Goal: Transaction & Acquisition: Purchase product/service

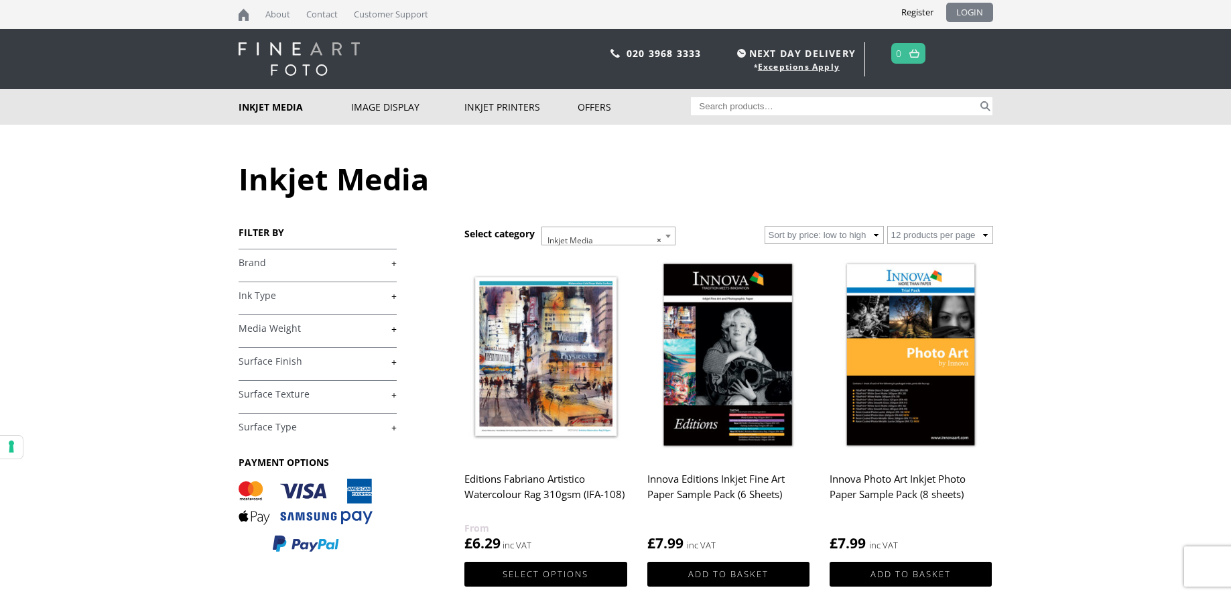
click at [976, 12] on link "LOGIN" at bounding box center [969, 12] width 47 height 19
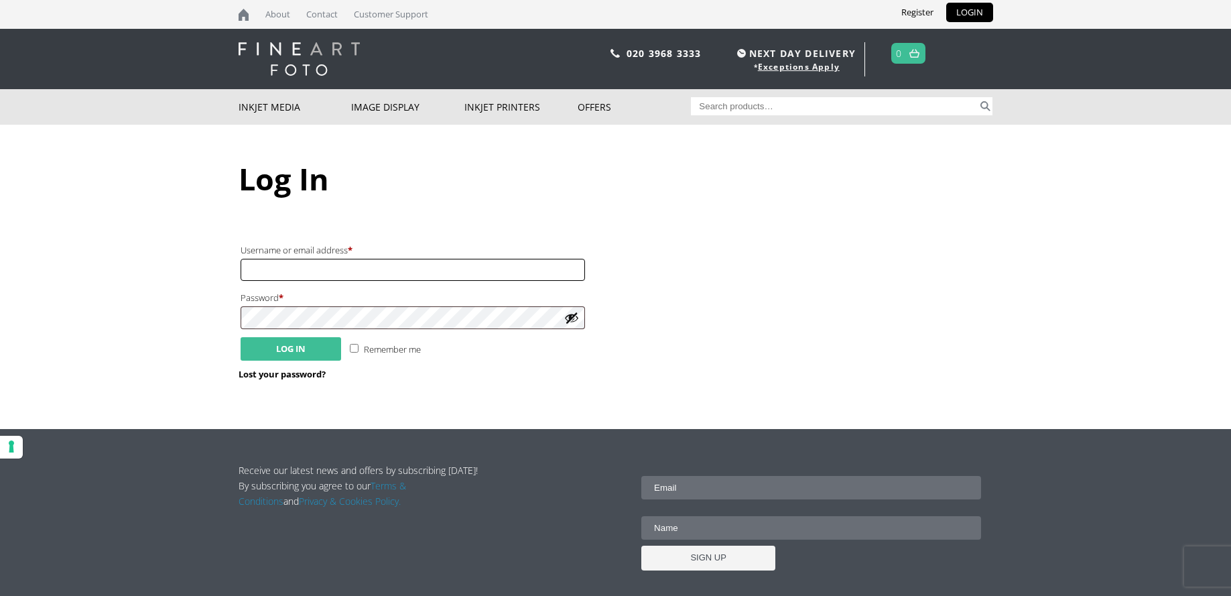
type input "nickdc@dacosta.co.uk"
click at [289, 356] on button "Log in" at bounding box center [291, 348] width 101 height 23
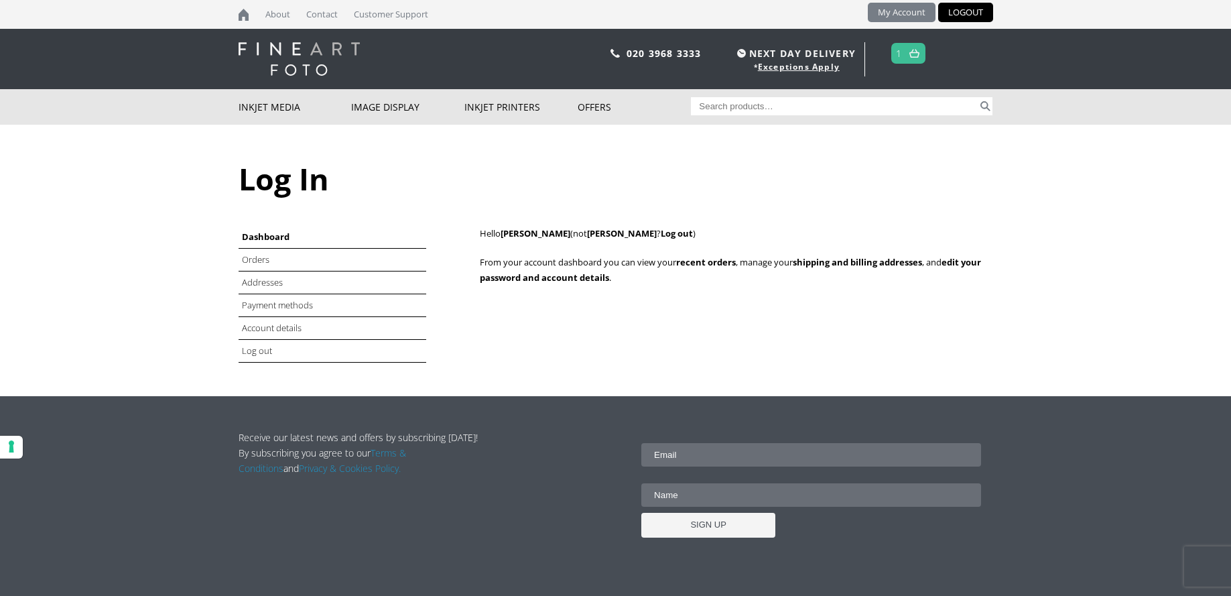
click at [904, 11] on link "My Account" at bounding box center [902, 12] width 68 height 19
click at [899, 9] on link "My Account" at bounding box center [902, 12] width 68 height 19
click at [892, 12] on link "My Account" at bounding box center [902, 12] width 68 height 19
click at [257, 260] on link "Orders" at bounding box center [256, 259] width 29 height 12
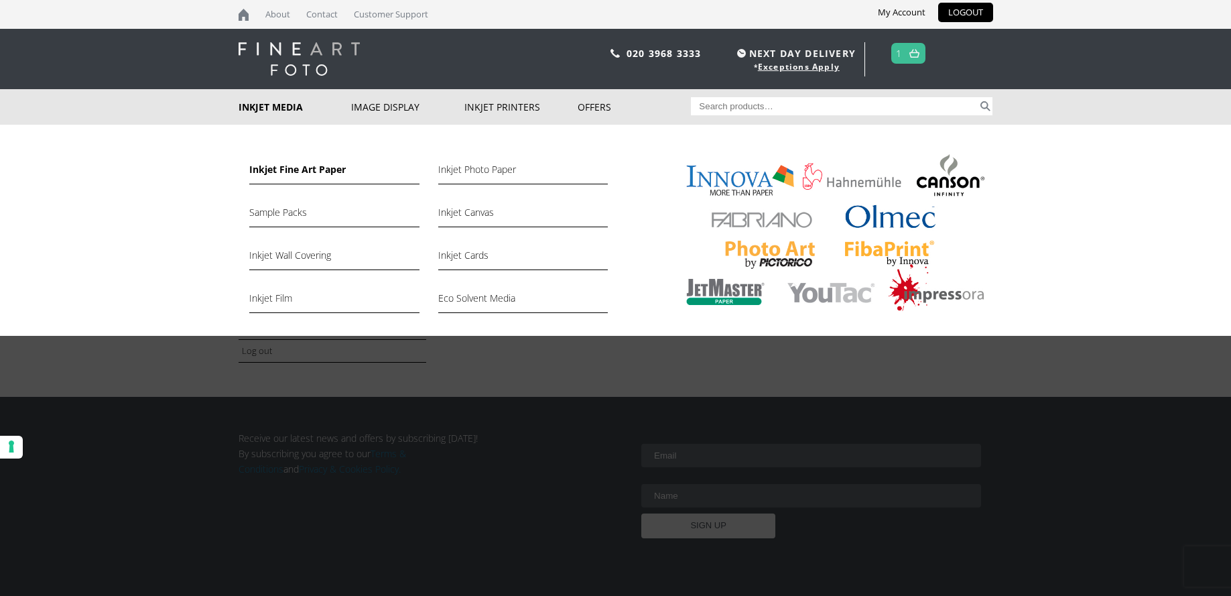
click at [342, 169] on link "Inkjet Fine Art Paper" at bounding box center [334, 173] width 170 height 23
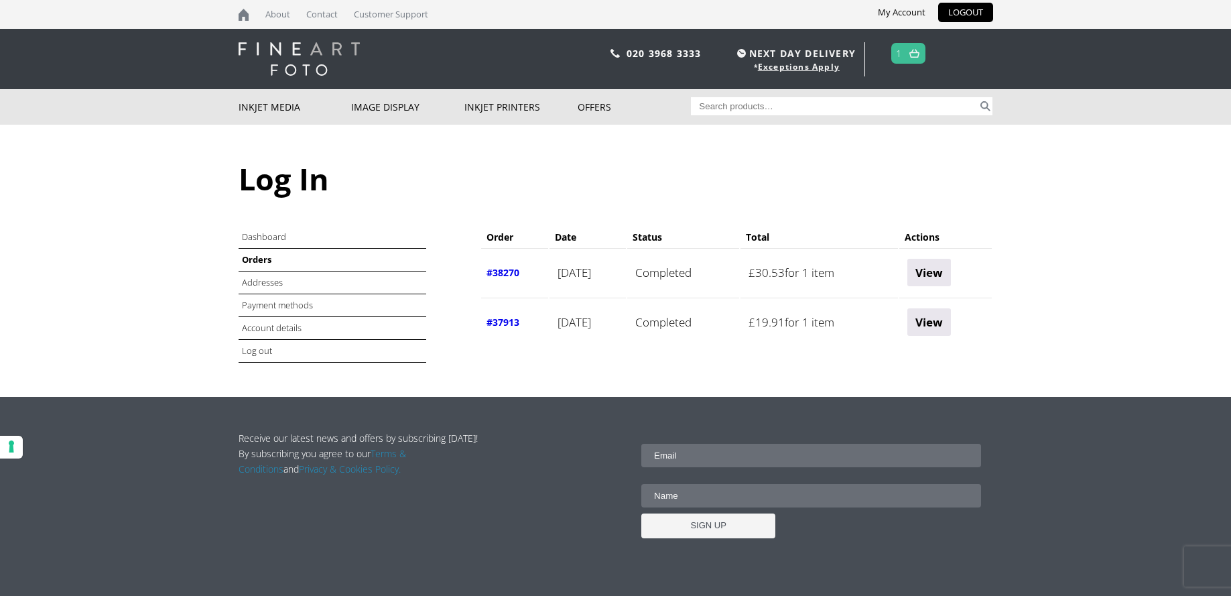
click at [755, 105] on input "Search for:" at bounding box center [834, 106] width 287 height 18
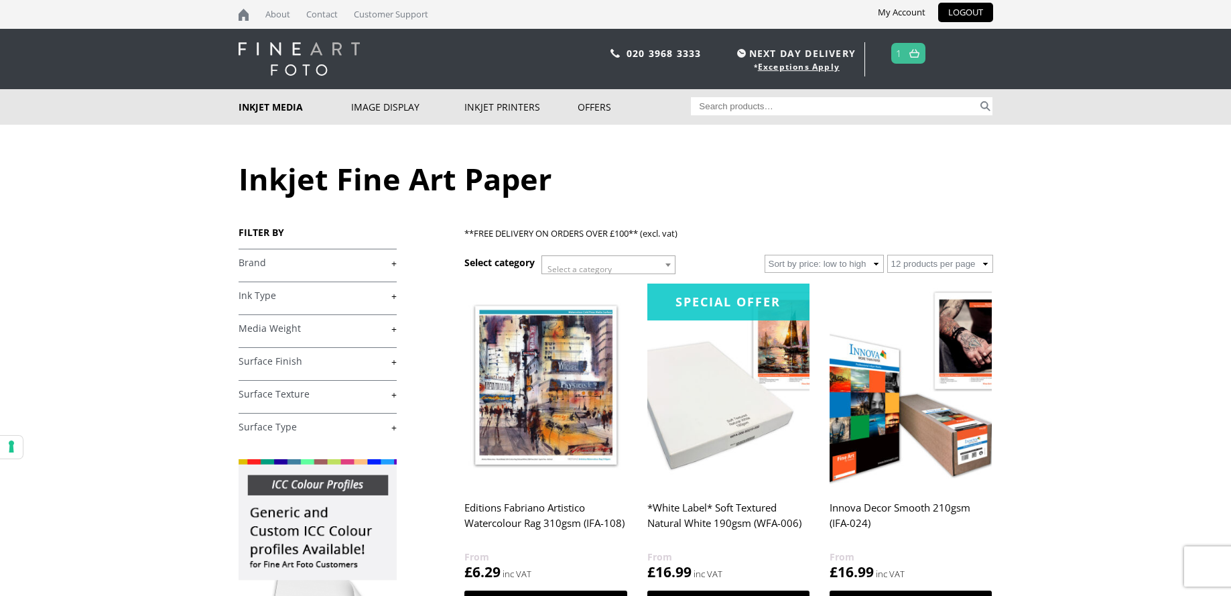
drag, startPoint x: 859, startPoint y: 403, endPoint x: 866, endPoint y: 399, distance: 8.1
click at [858, 404] on img at bounding box center [911, 385] width 162 height 203
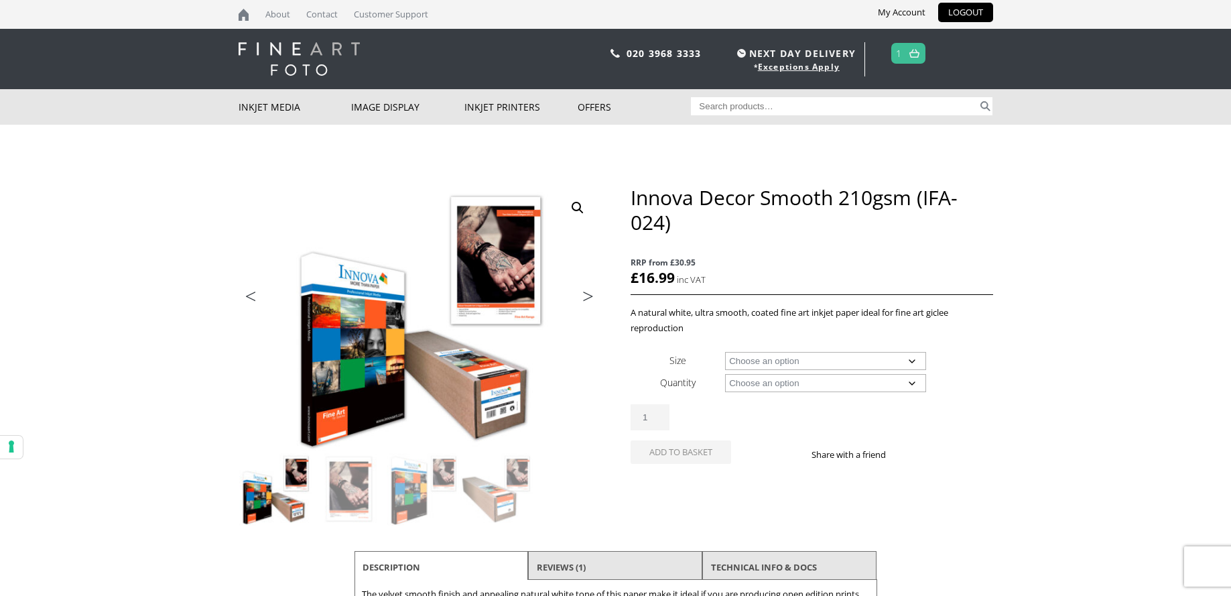
click at [744, 105] on input "Search for:" at bounding box center [834, 106] width 287 height 18
type input "Olmec 235 gsm"
click at [978, 97] on button "Search" at bounding box center [985, 106] width 15 height 18
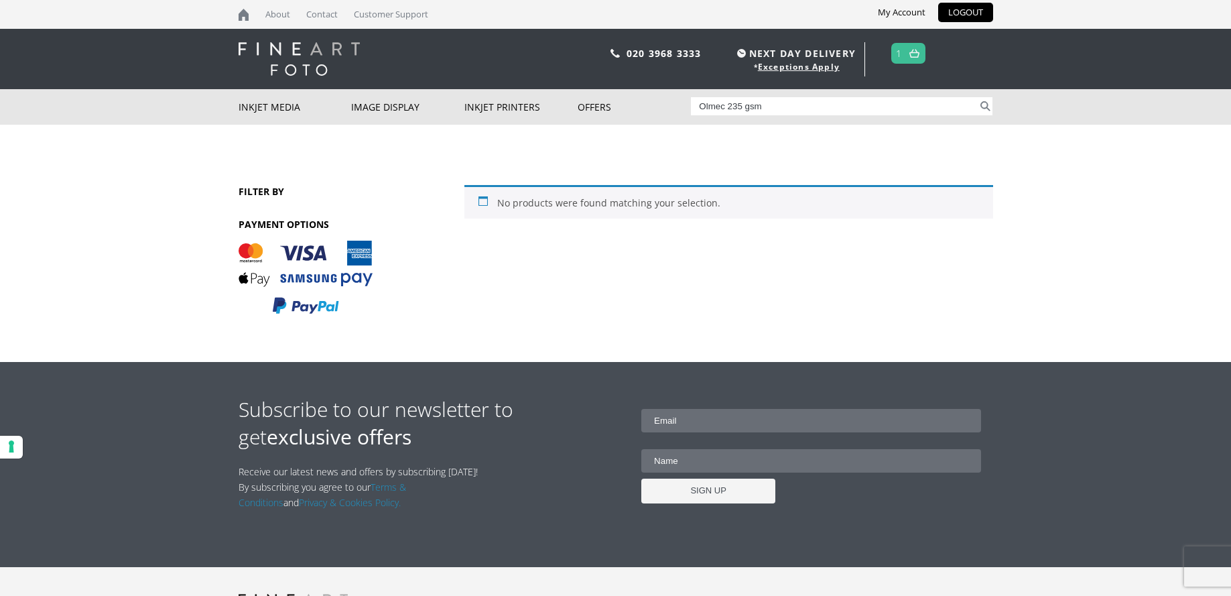
click at [735, 111] on input "Olmec 235 gsm" at bounding box center [834, 106] width 287 height 18
drag, startPoint x: 734, startPoint y: 111, endPoint x: 707, endPoint y: 103, distance: 28.0
click at [729, 112] on input "Olmec 235 gsm" at bounding box center [834, 106] width 287 height 18
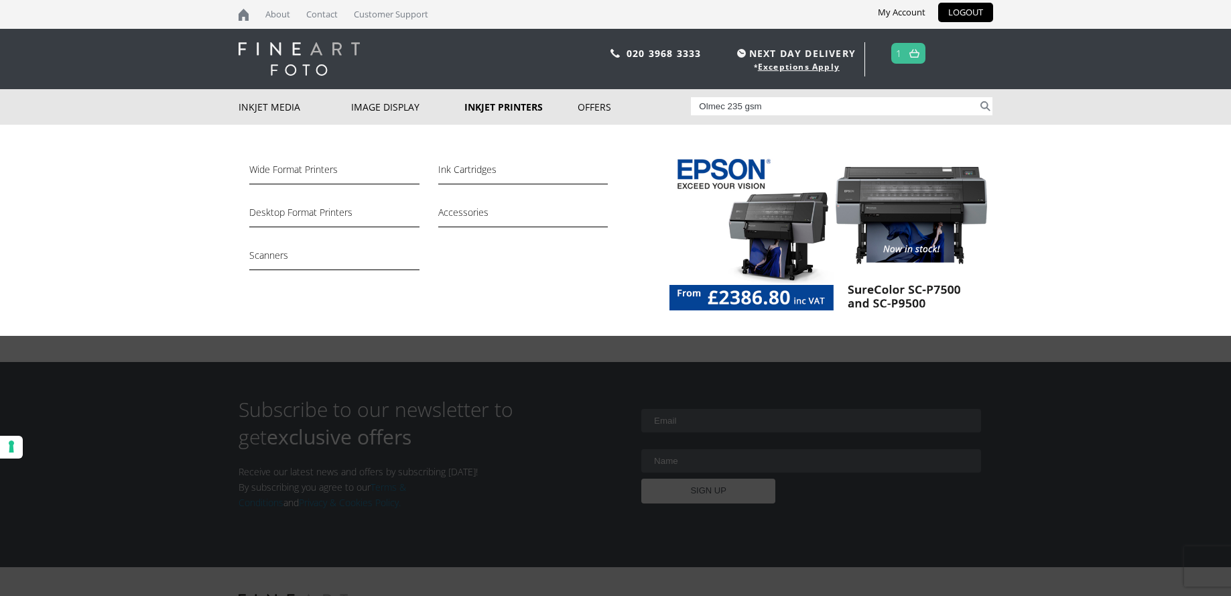
click at [507, 105] on link "Inkjet Printers" at bounding box center [521, 107] width 113 height 36
click at [498, 107] on link "Inkjet Printers" at bounding box center [521, 107] width 113 height 36
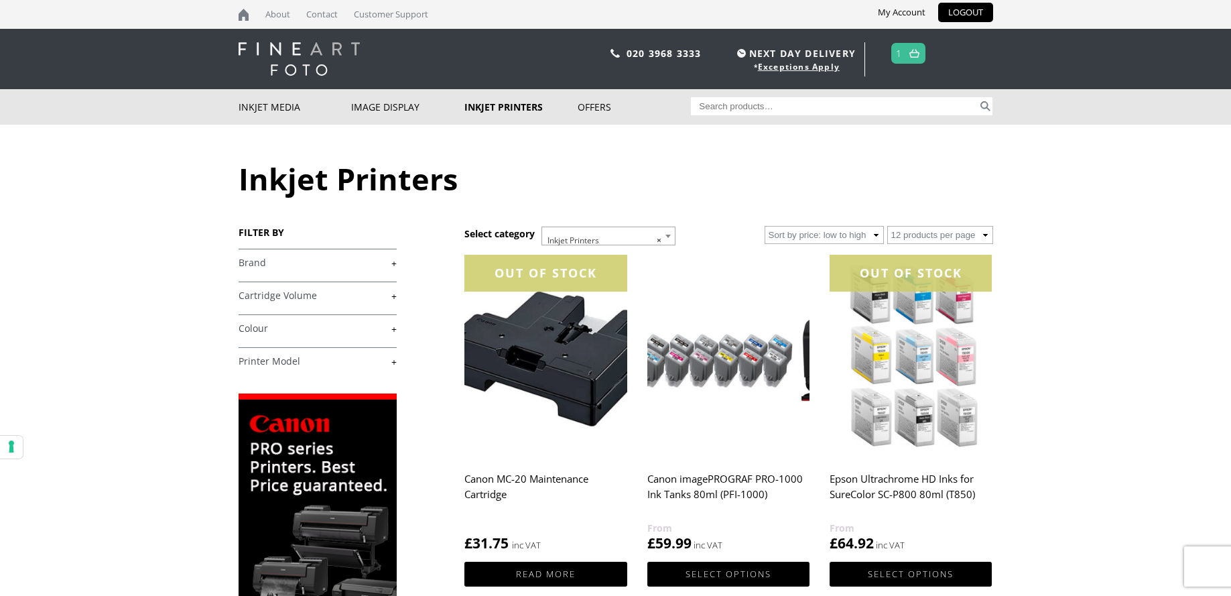
click at [363, 265] on link "+" at bounding box center [318, 263] width 158 height 13
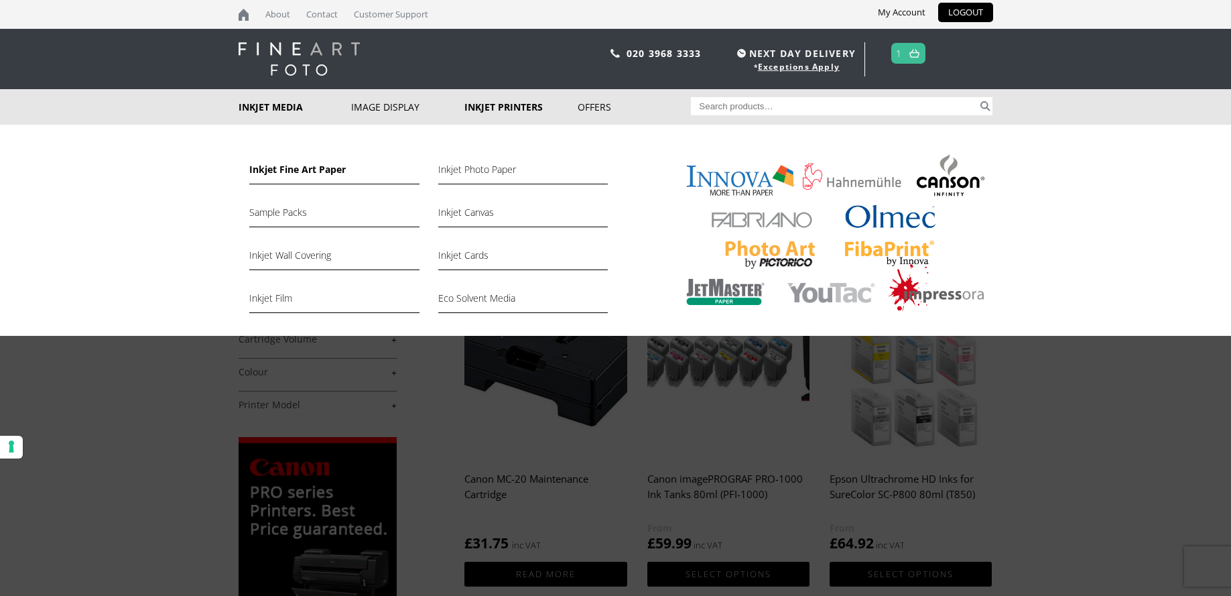
click at [298, 168] on link "Inkjet Fine Art Paper" at bounding box center [334, 173] width 170 height 23
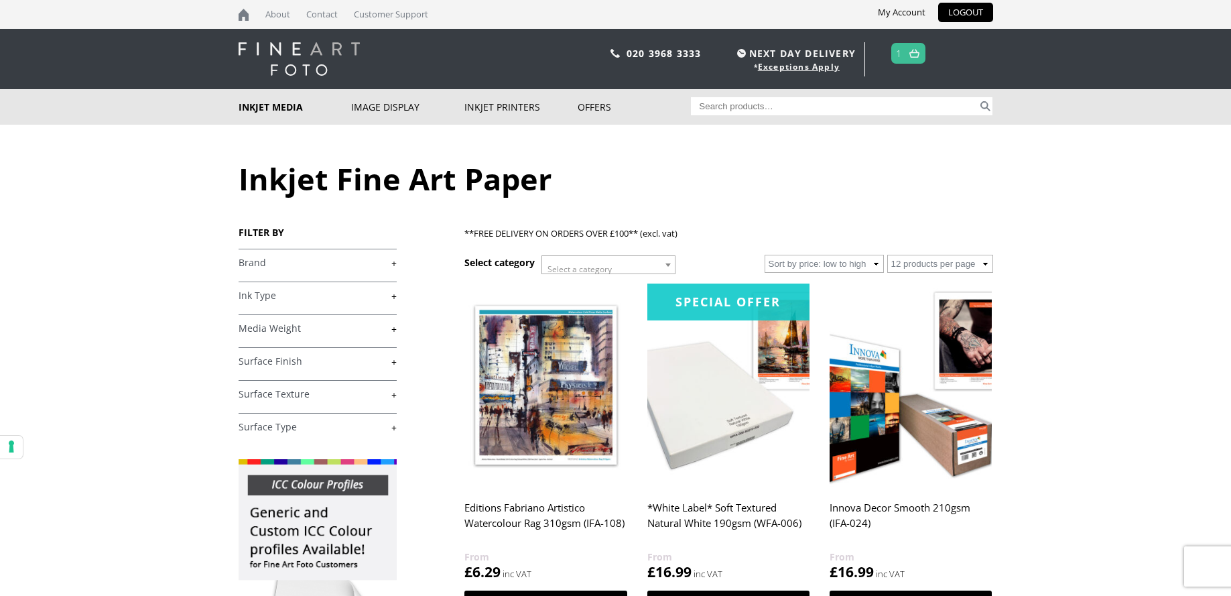
click at [389, 332] on link "+" at bounding box center [318, 328] width 158 height 13
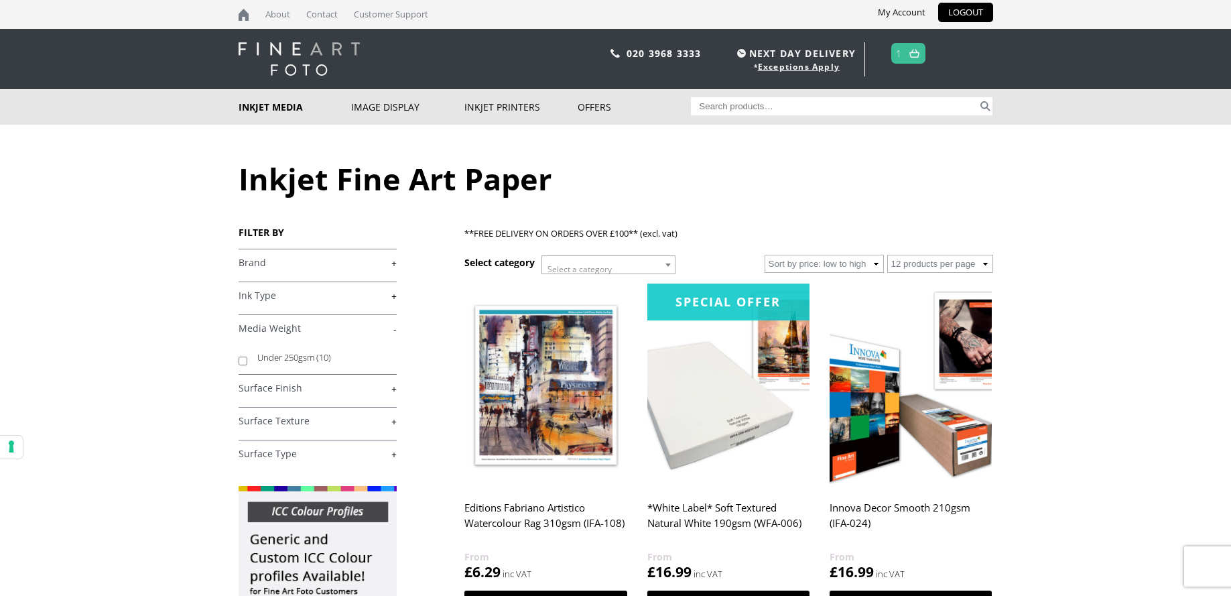
click at [395, 328] on link "-" at bounding box center [318, 328] width 158 height 13
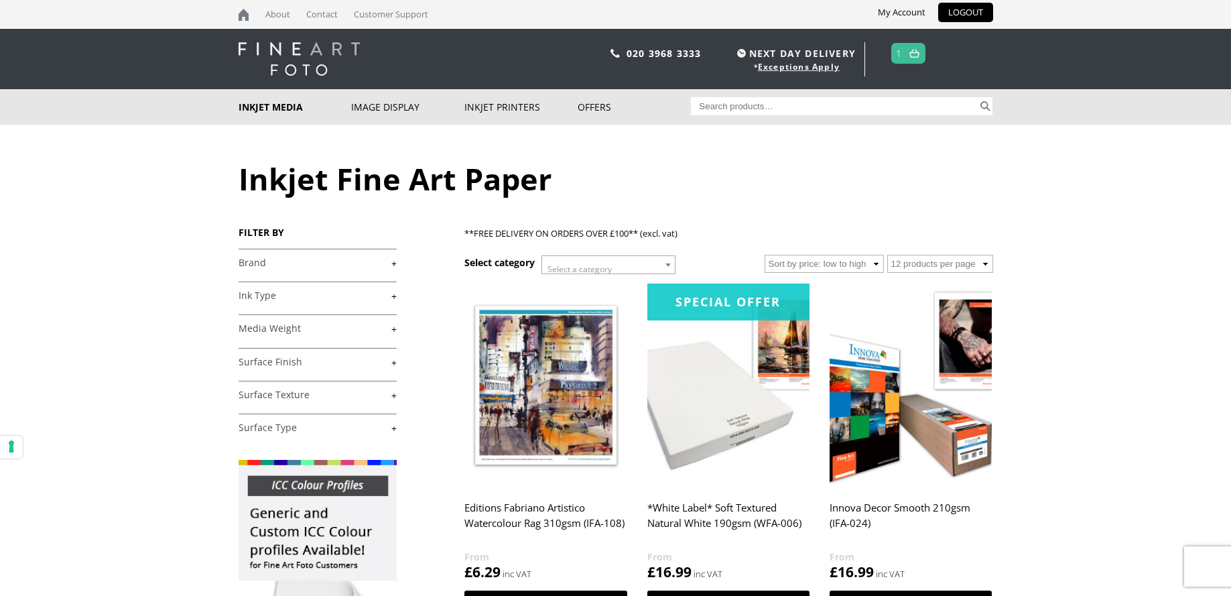
click at [393, 326] on link "+" at bounding box center [318, 328] width 158 height 13
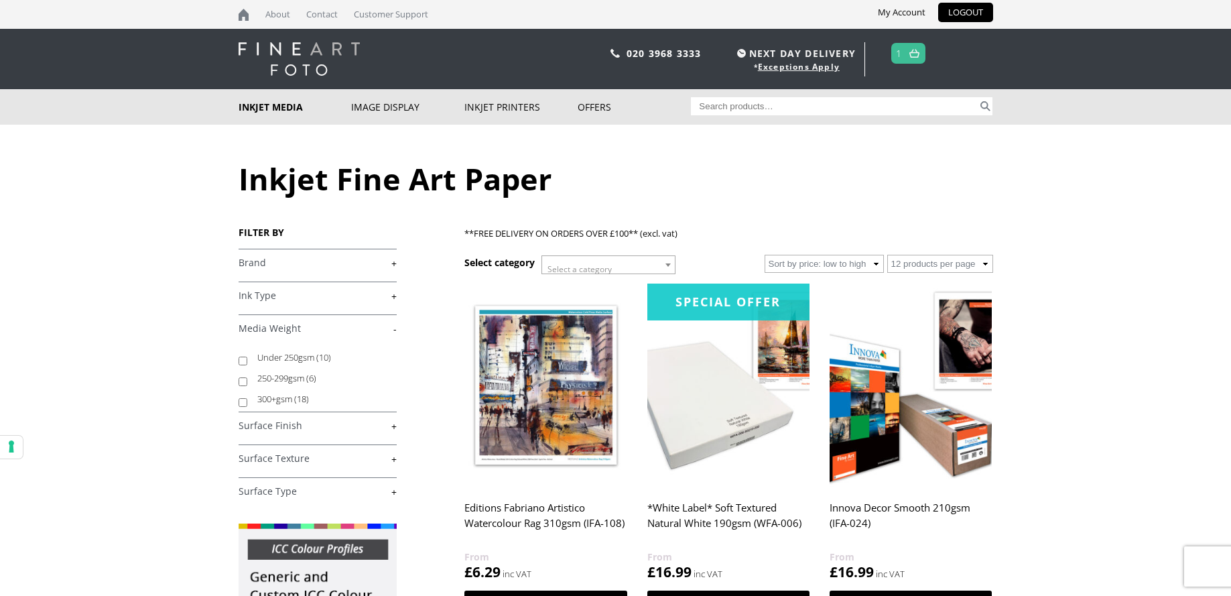
click at [243, 359] on input "Under 250gsm (10)" at bounding box center [243, 361] width 9 height 9
checkbox input "true"
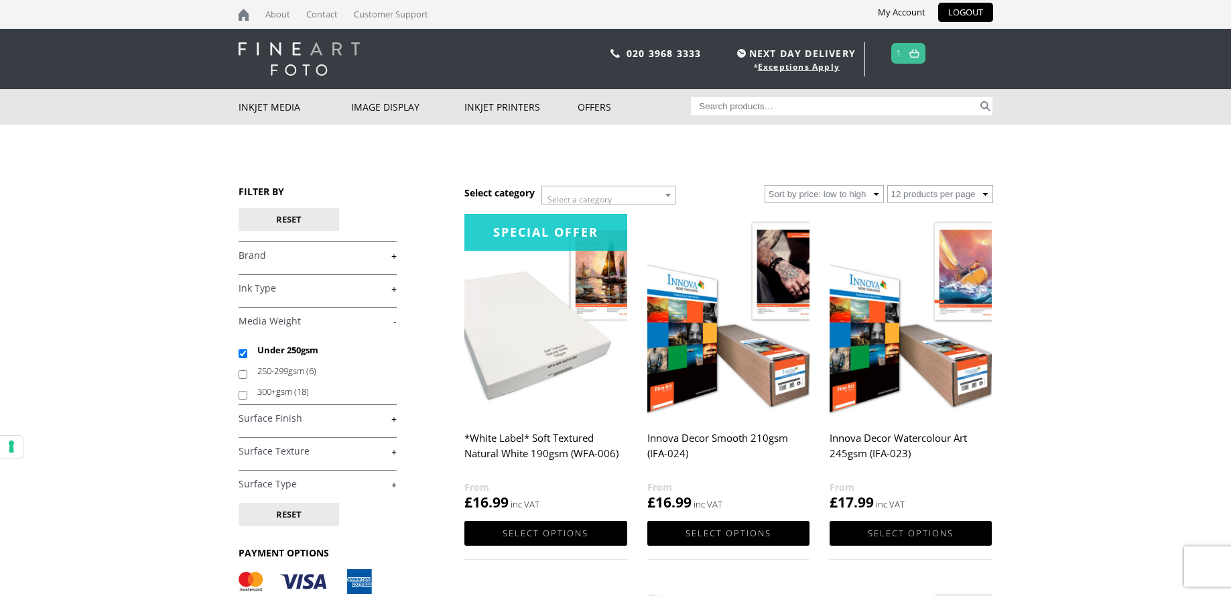
click at [798, 108] on input "Search for:" at bounding box center [834, 106] width 287 height 18
type input "Olmec 230 gsm"
click at [978, 97] on button "Search" at bounding box center [985, 106] width 15 height 18
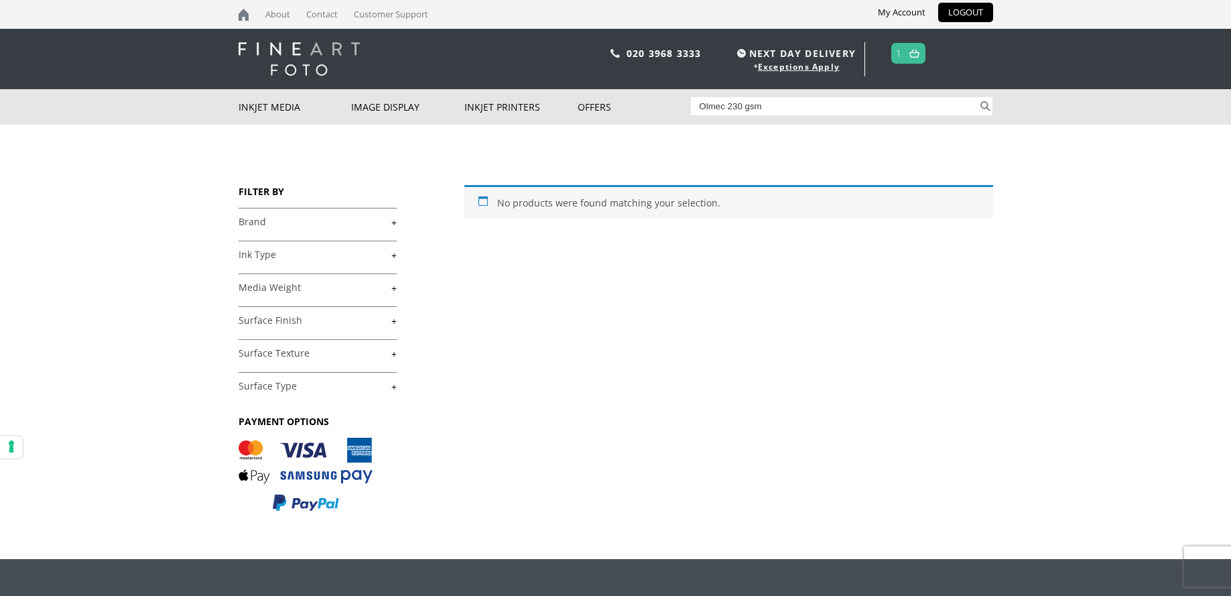
click at [770, 106] on input "Olmec 230 gsm" at bounding box center [834, 106] width 287 height 18
type input "Olmec"
click at [978, 97] on button "Search" at bounding box center [985, 106] width 15 height 18
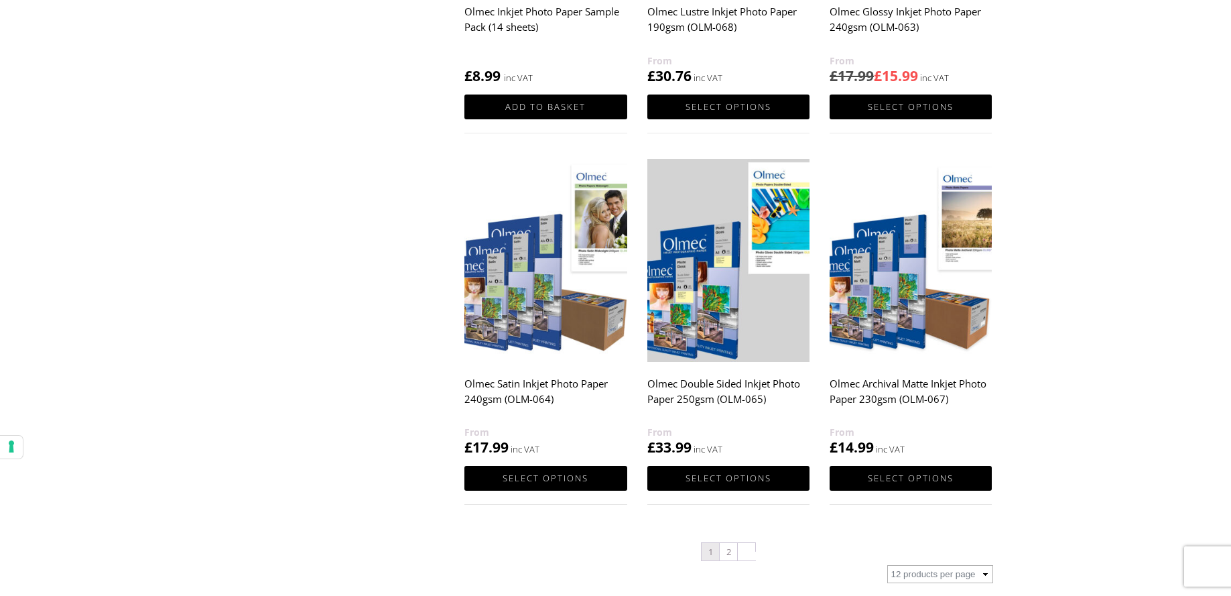
scroll to position [1168, 0]
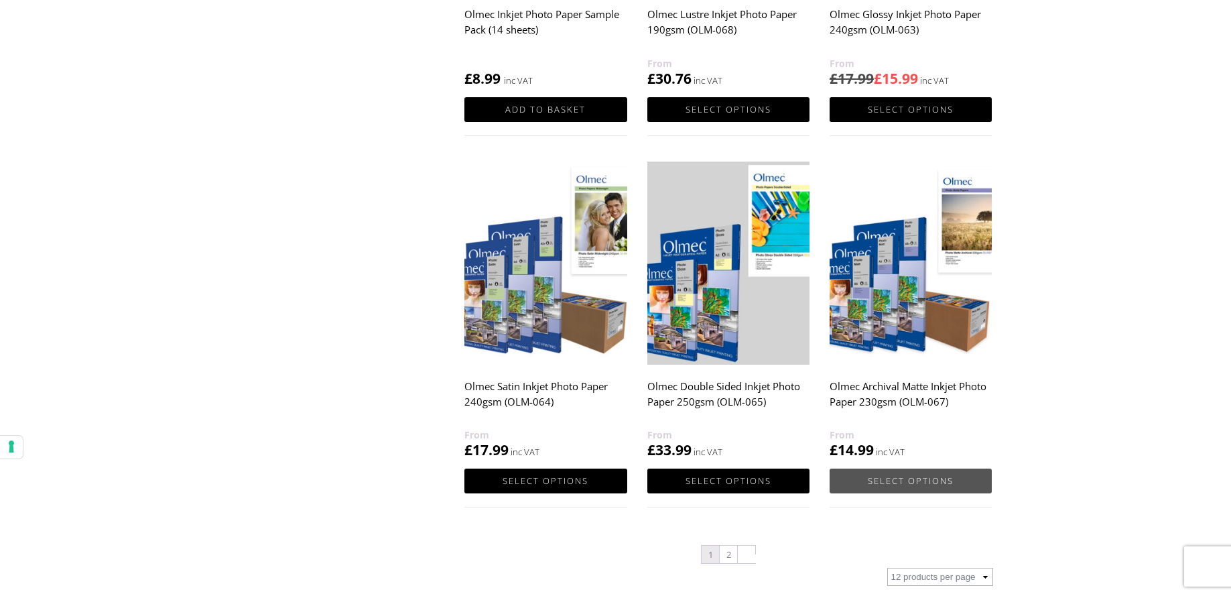
click at [932, 480] on link "Select options" at bounding box center [911, 481] width 162 height 25
click at [924, 481] on link "Select options" at bounding box center [911, 481] width 162 height 25
click at [937, 473] on link "Select options" at bounding box center [911, 481] width 162 height 25
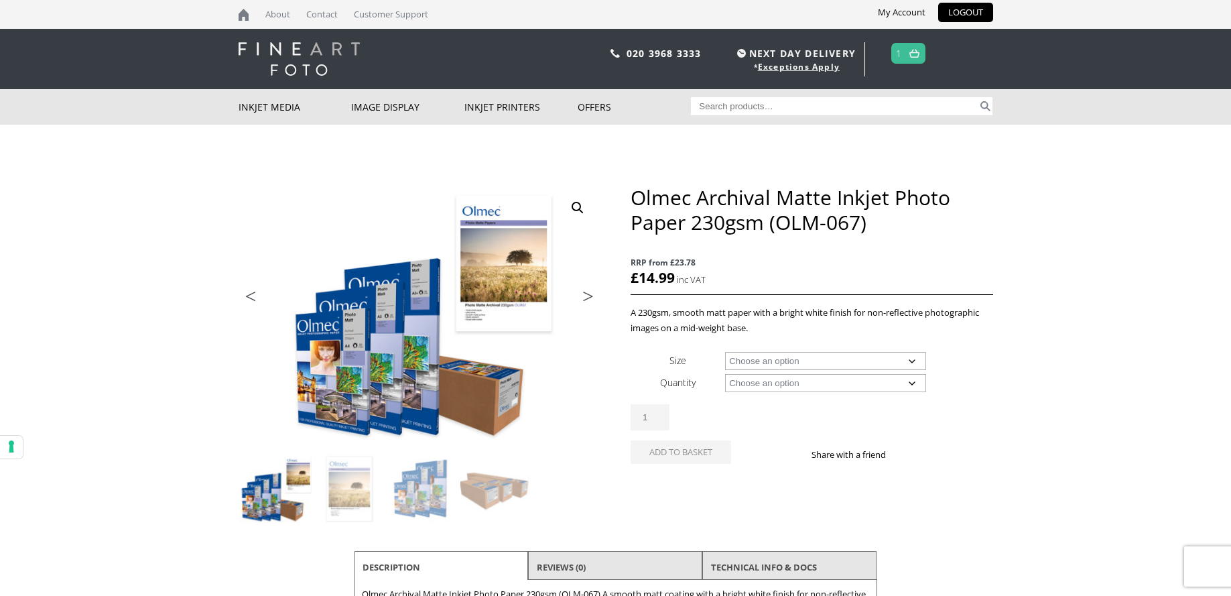
click at [930, 481] on div "Olmec Archival Matte Inkjet Photo Paper 230gsm (OLM-067) RRP from £23.78 £ 14.9…" at bounding box center [812, 340] width 362 height 310
click at [911, 359] on select "Choose an option A4 Sheet A3 Sheet A3+ Sheet A2 Sheet 17" Wide Roll 24" Wide Ro…" at bounding box center [825, 361] width 201 height 18
click at [725, 352] on select "Choose an option A4 Sheet A3 Sheet A3+ Sheet A2 Sheet 17" Wide Roll 24" Wide Ro…" at bounding box center [825, 361] width 201 height 18
select select "a4-sheet"
click at [912, 383] on select "Choose an option 50 Sheets 100 Sheets" at bounding box center [825, 383] width 201 height 18
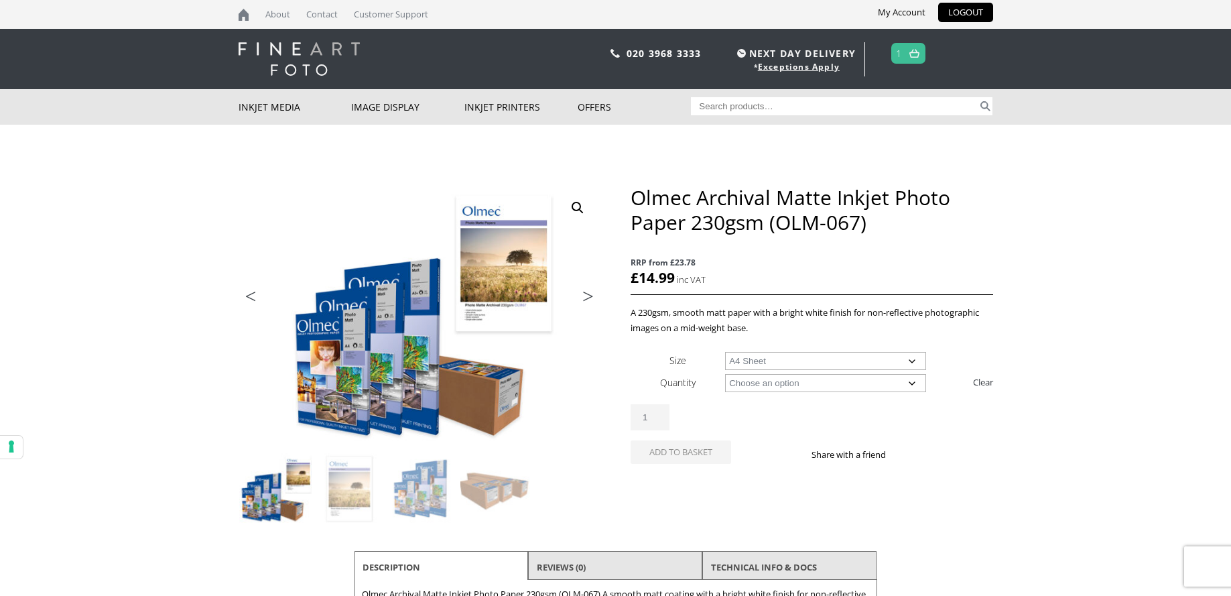
select select "100-sheets"
click at [725, 374] on select "Choose an option 50 Sheets 100 Sheets" at bounding box center [825, 383] width 201 height 18
select select "a4-sheet"
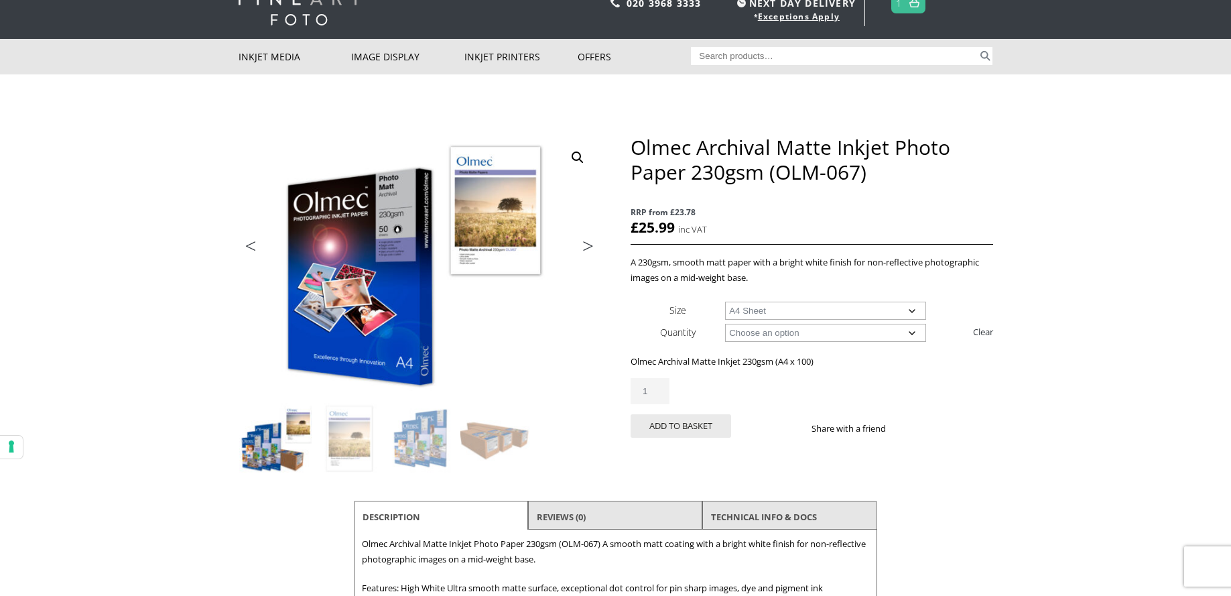
scroll to position [49, 0]
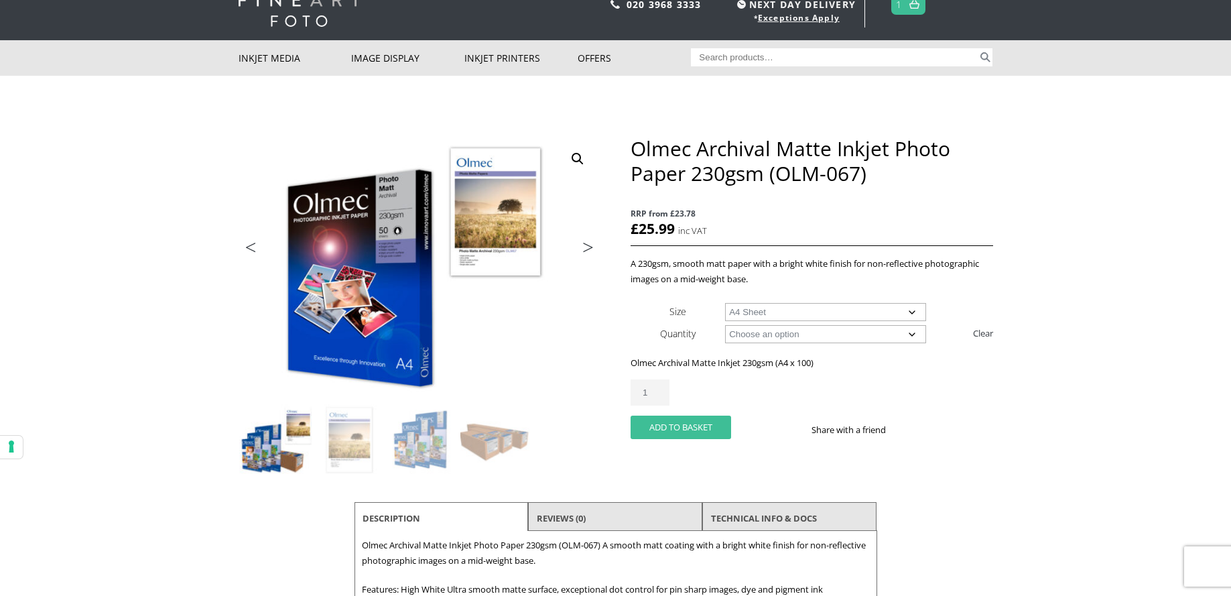
click at [672, 426] on button "Add to basket" at bounding box center [681, 427] width 101 height 23
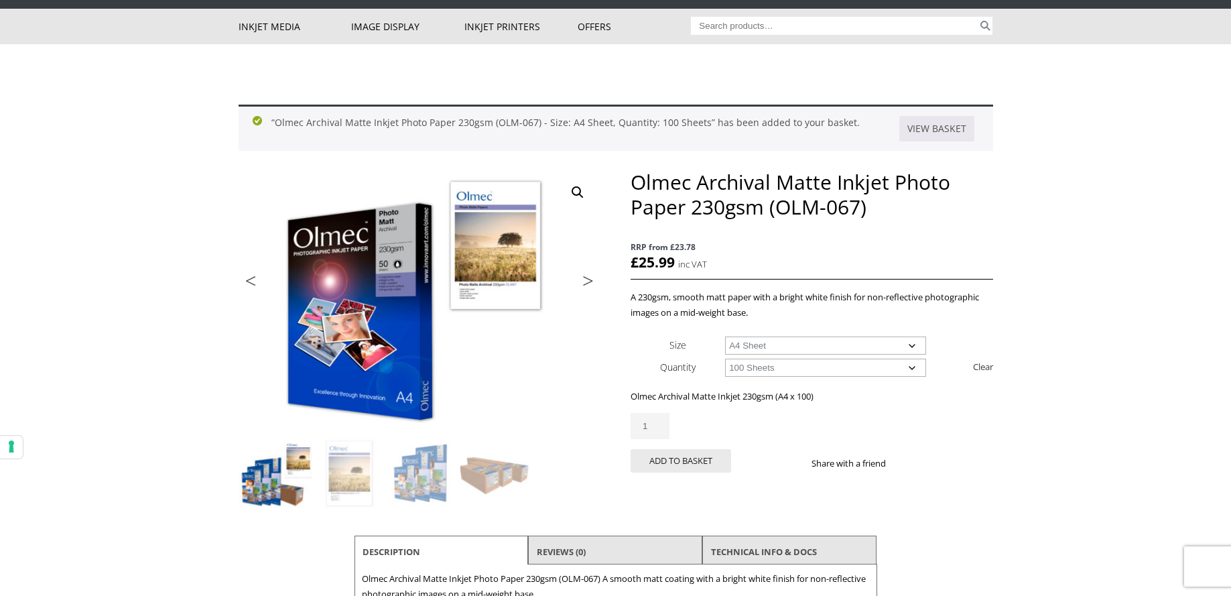
scroll to position [82, 0]
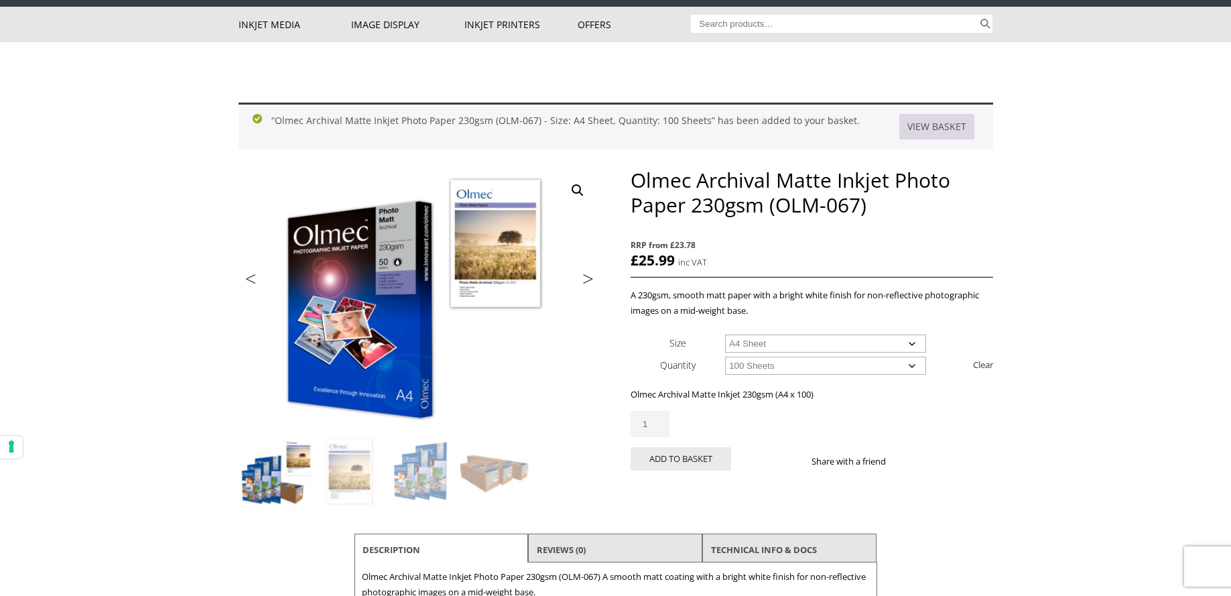
click at [956, 128] on link "View basket" at bounding box center [937, 126] width 75 height 25
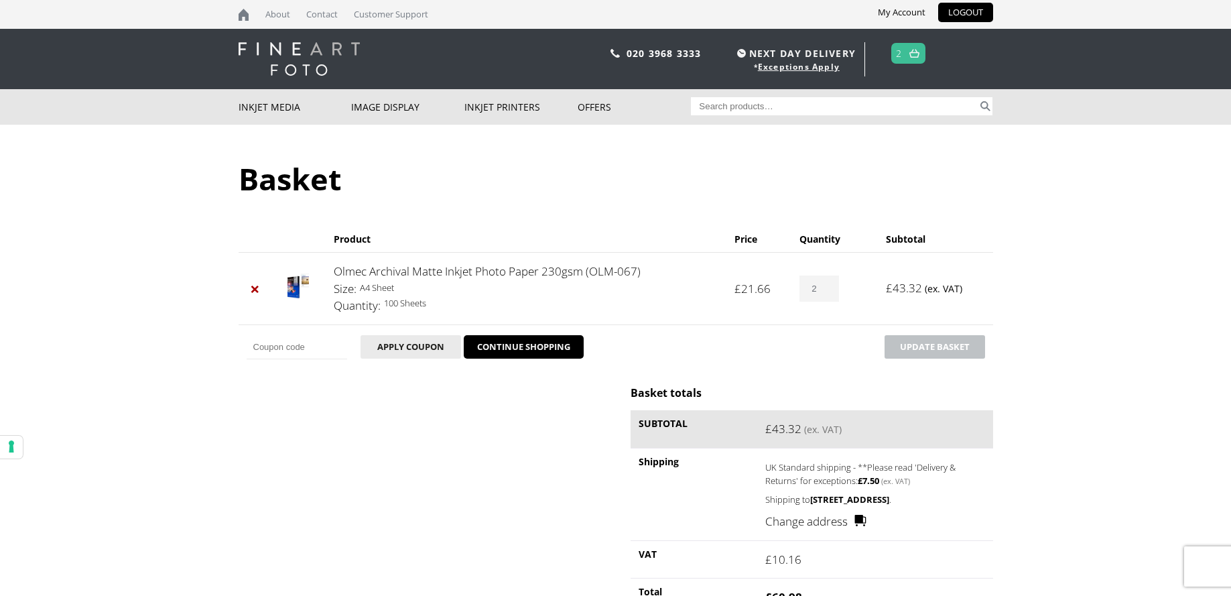
click at [1229, 110] on nav "CLOSE Inkjet Media Inkjet Fine Art Paper Inkjet Photo Paper Sample Packs Inkjet…" at bounding box center [615, 107] width 1231 height 36
type input "1"
click at [833, 291] on input "1" at bounding box center [819, 288] width 39 height 26
click at [813, 345] on td "Coupon: Apply coupon CONTINUE SHOPPING Update basket" at bounding box center [616, 346] width 755 height 45
click at [964, 349] on button "Update basket" at bounding box center [935, 346] width 101 height 23
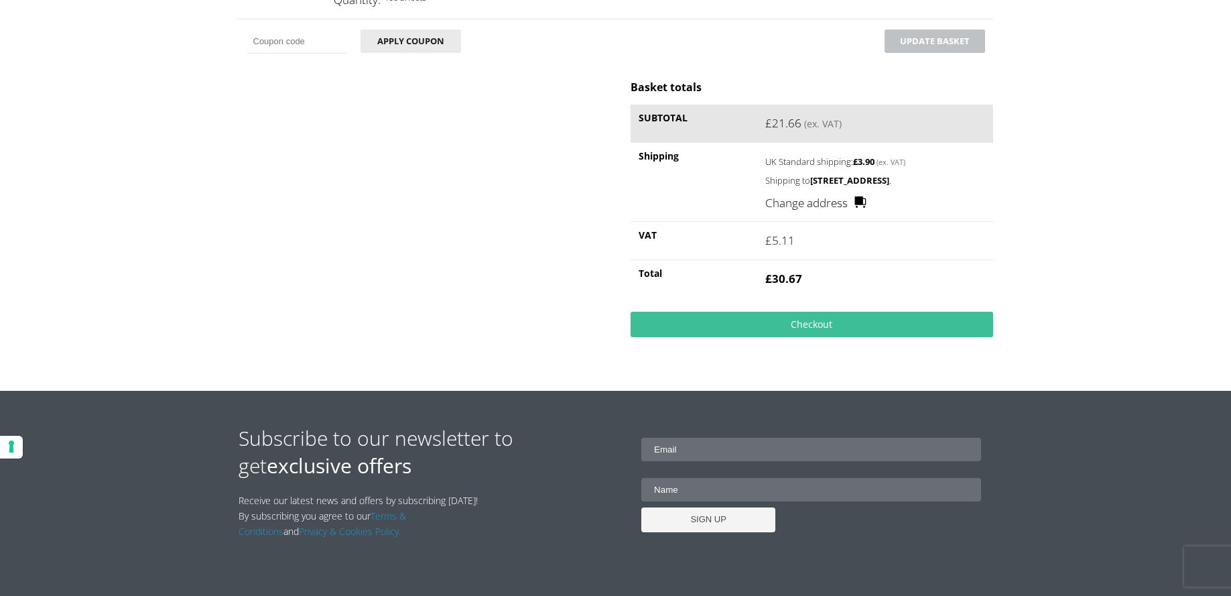
scroll to position [355, 0]
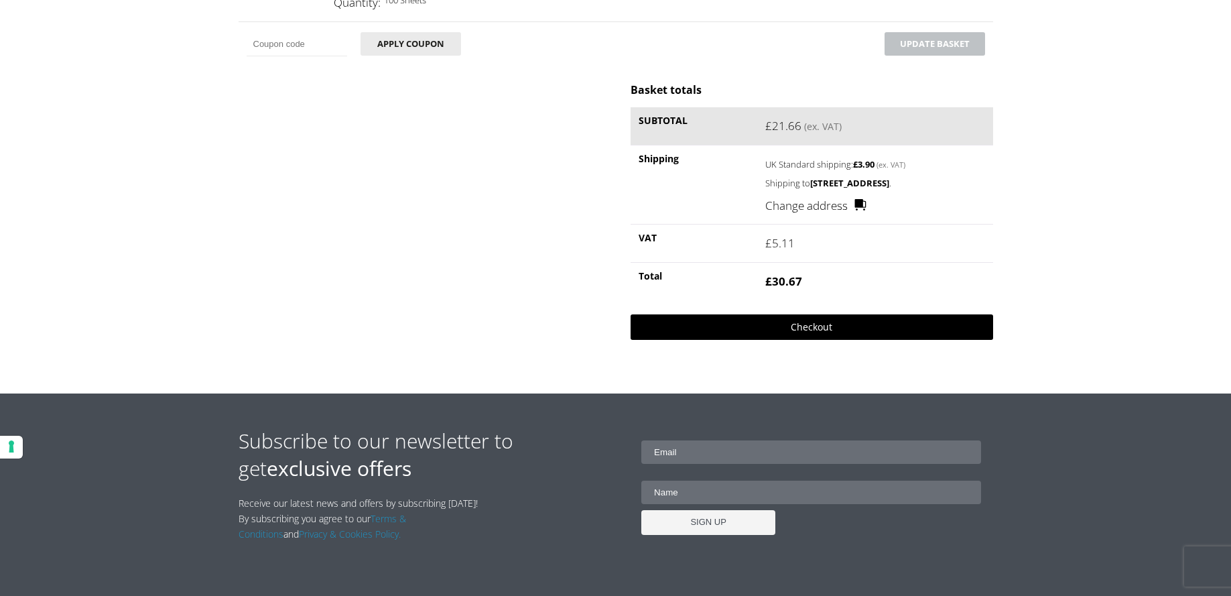
click at [835, 340] on link "Checkout" at bounding box center [812, 326] width 362 height 25
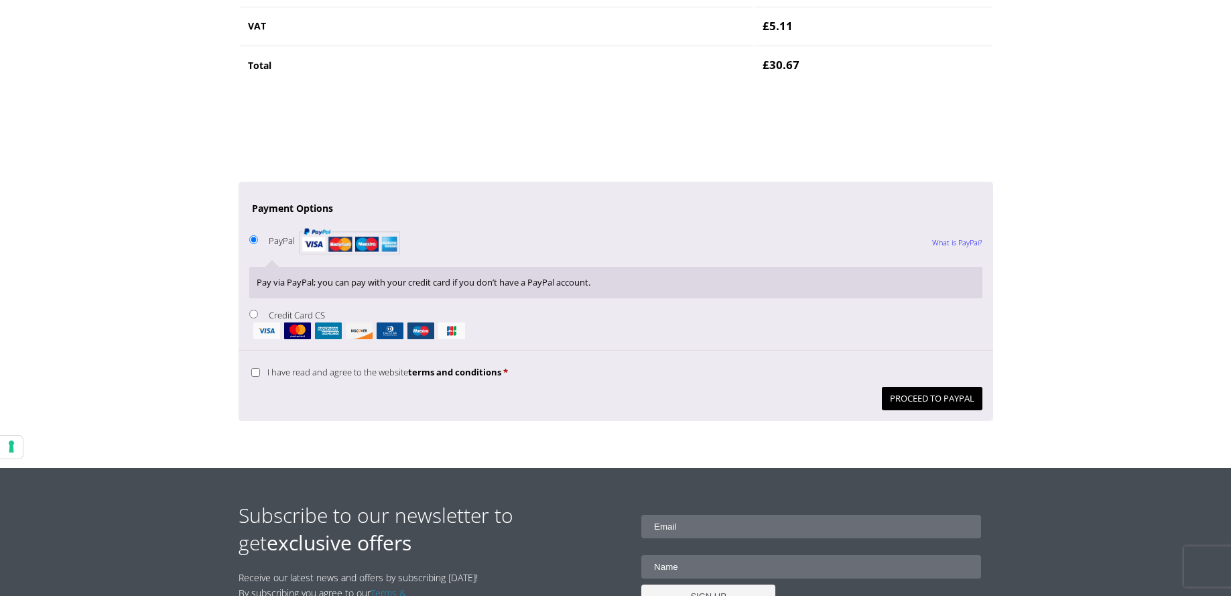
scroll to position [957, 0]
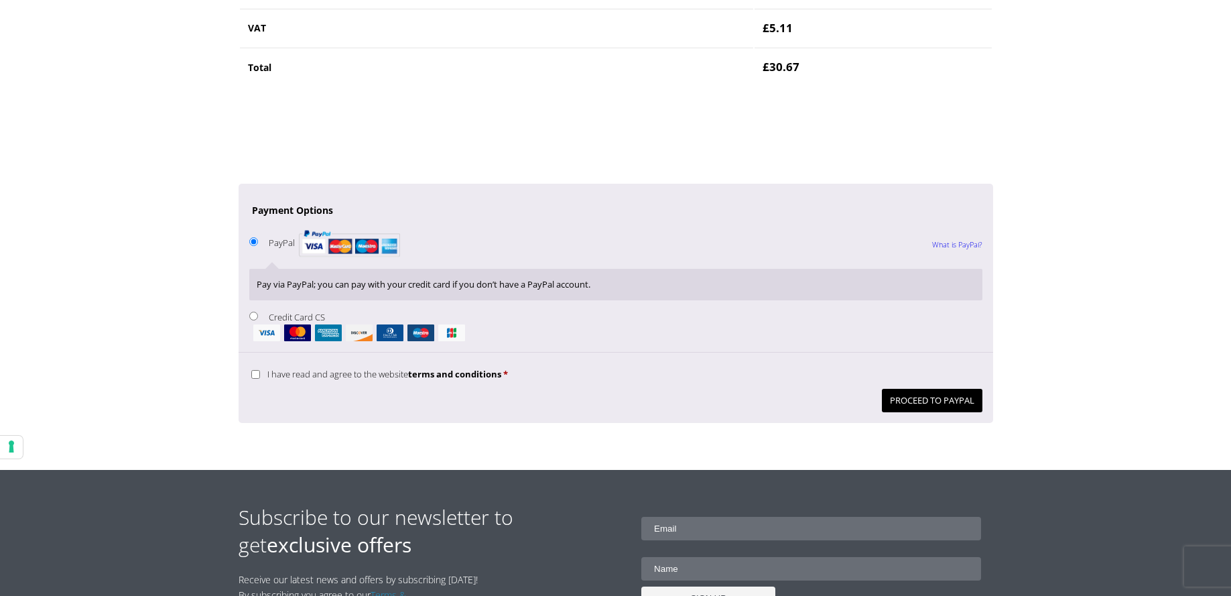
click at [252, 314] on input "Credit Card CS" at bounding box center [253, 316] width 9 height 9
radio input "true"
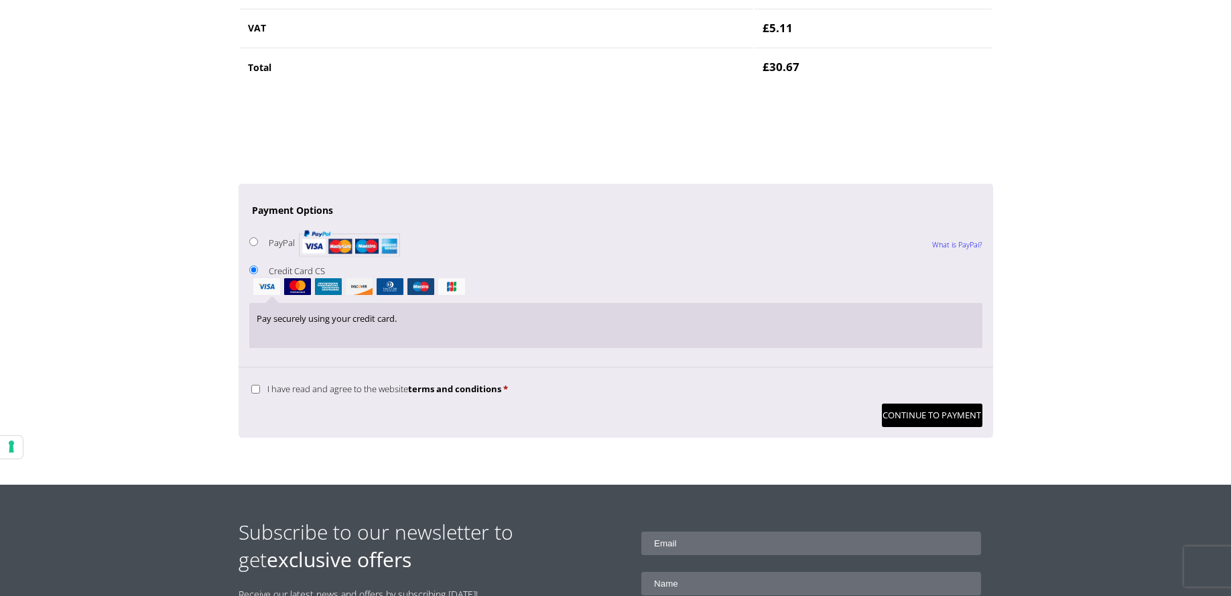
click at [296, 288] on img "Checkout" at bounding box center [297, 286] width 27 height 17
click at [258, 274] on input "Credit Card CS" at bounding box center [253, 269] width 9 height 9
click at [257, 391] on input "I have read and agree to the website terms and conditions *" at bounding box center [255, 389] width 9 height 9
checkbox input "true"
click at [956, 418] on button "Continue to Payment" at bounding box center [932, 415] width 101 height 23
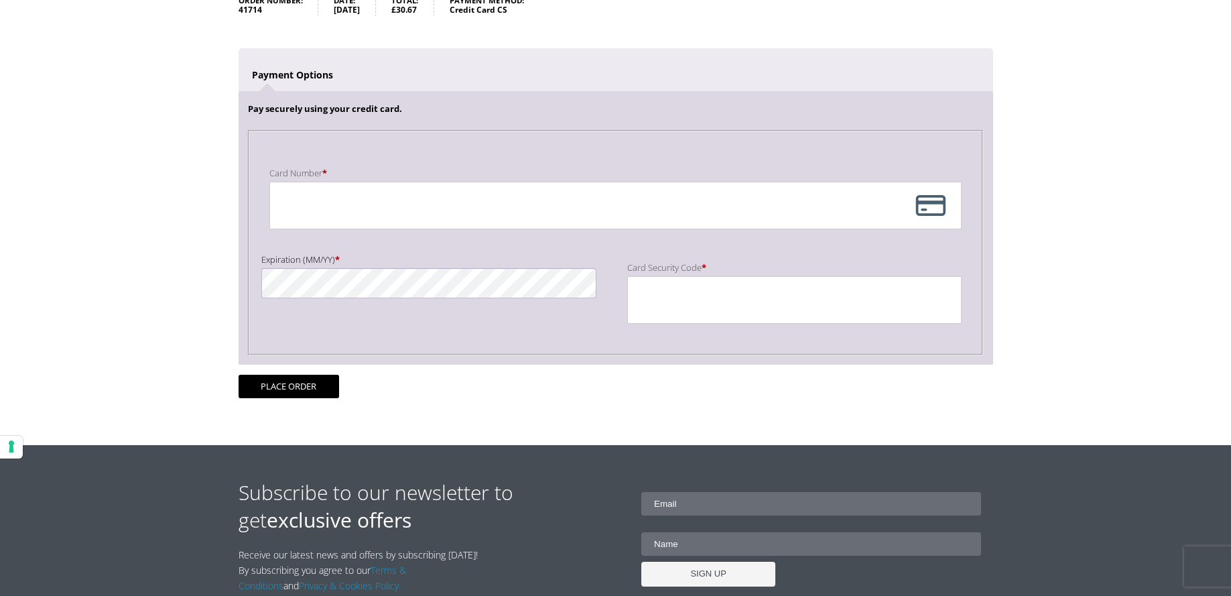
scroll to position [228, 0]
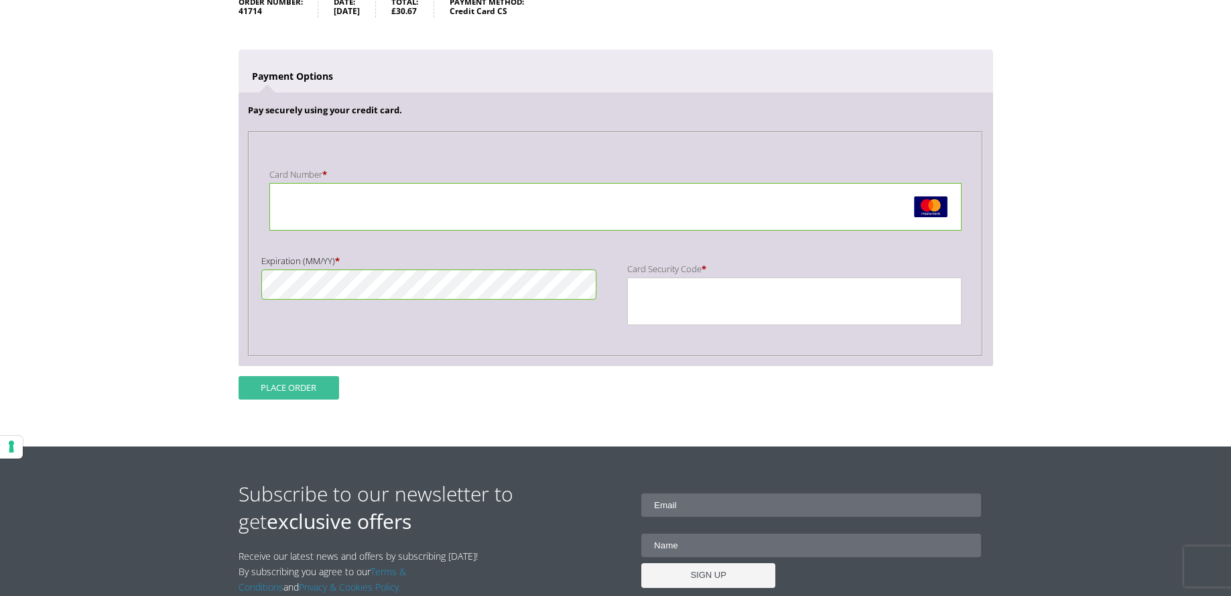
click at [278, 389] on button "Place order" at bounding box center [289, 387] width 101 height 23
